Goal: Information Seeking & Learning: Learn about a topic

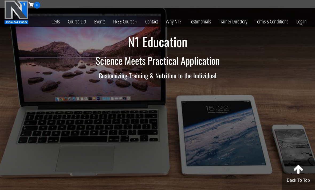
click at [300, 25] on link "Log In" at bounding box center [301, 22] width 18 height 26
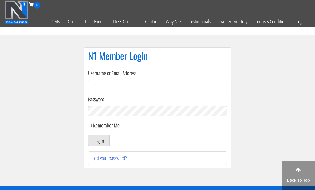
scroll to position [38, 0]
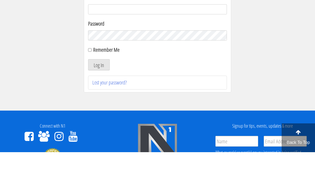
type input "[EMAIL_ADDRESS][DOMAIN_NAME]"
click at [99, 103] on button "Log In" at bounding box center [99, 102] width 22 height 11
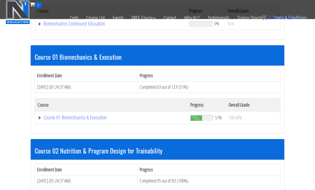
scroll to position [132, 0]
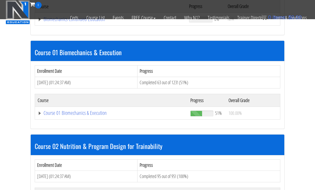
click at [101, 115] on link "Course 01 Biomechanics & Execution" at bounding box center [111, 112] width 147 height 5
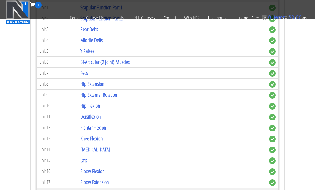
scroll to position [376, 0]
click at [124, 105] on td "Hip Flexion" at bounding box center [172, 105] width 189 height 11
click at [97, 105] on link "Hip Flexion" at bounding box center [90, 105] width 20 height 7
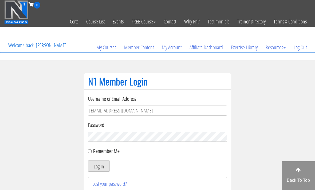
scroll to position [38, 0]
